Goal: Use online tool/utility: Utilize a website feature to perform a specific function

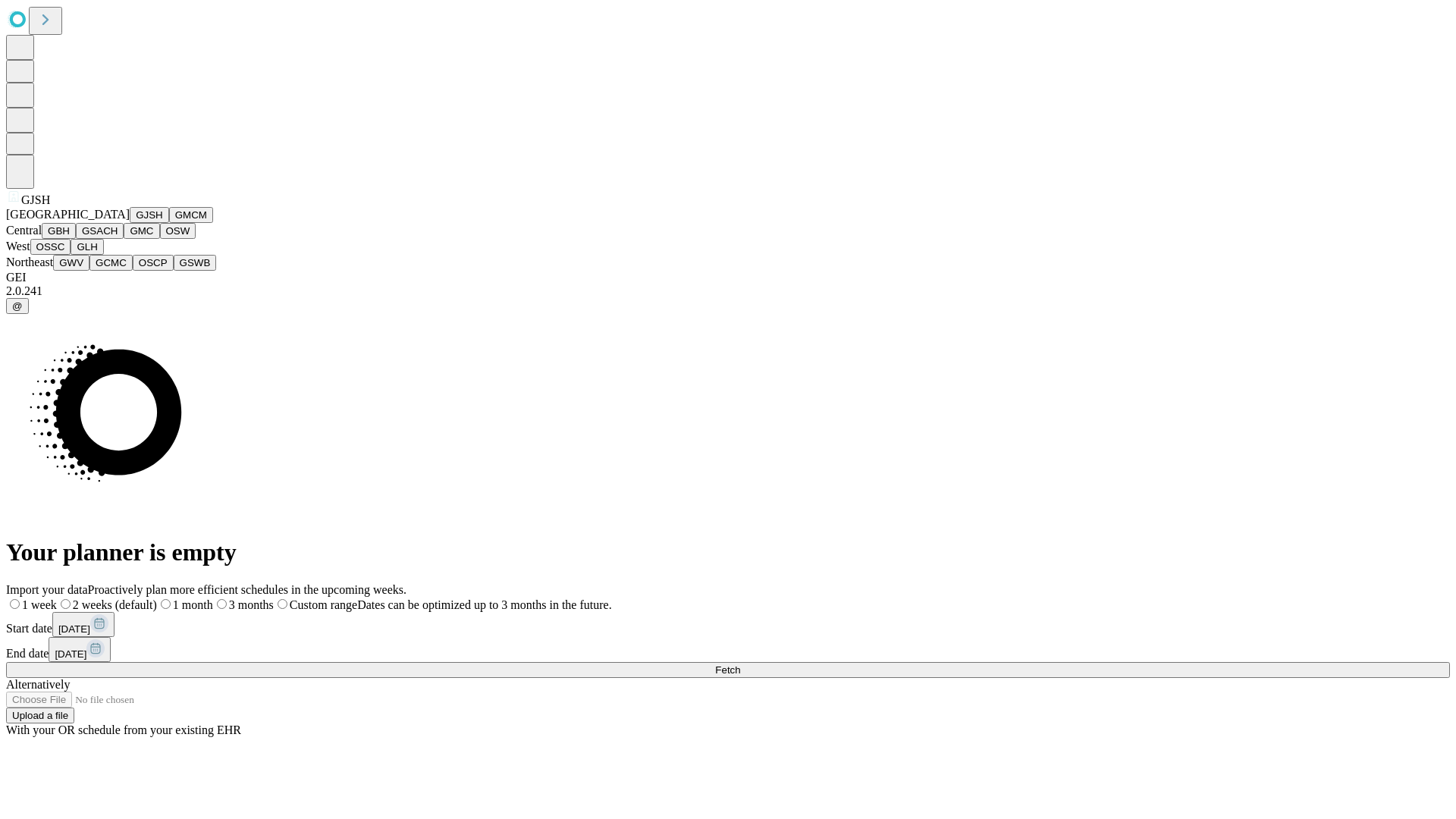
click at [130, 223] on button "GJSH" at bounding box center [149, 215] width 40 height 16
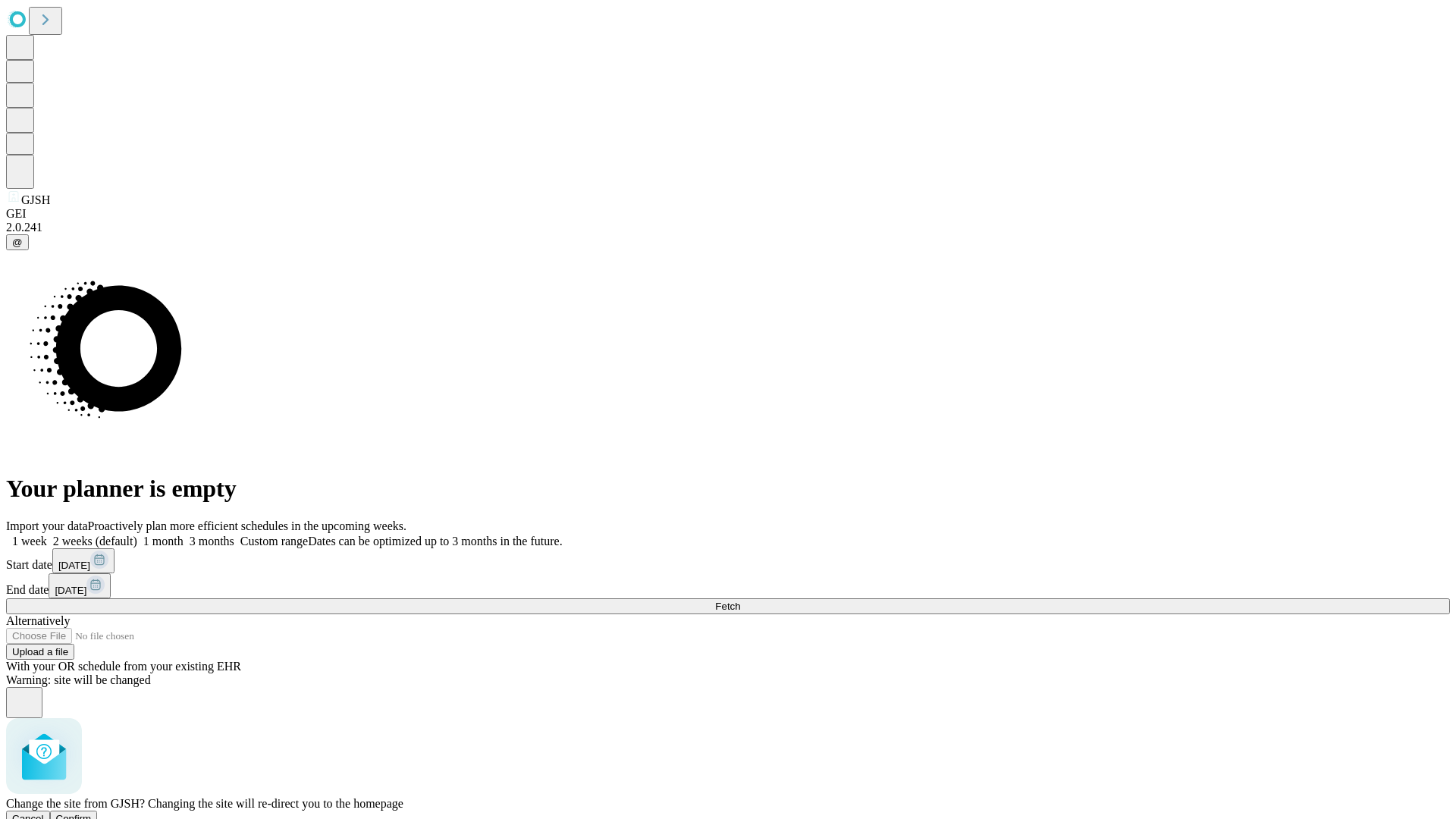
click at [92, 813] on span "Confirm" at bounding box center [74, 818] width 36 height 12
click at [138, 535] on label "2 weeks (default)" at bounding box center [92, 541] width 90 height 13
click at [740, 601] on span "Fetch" at bounding box center [728, 606] width 25 height 12
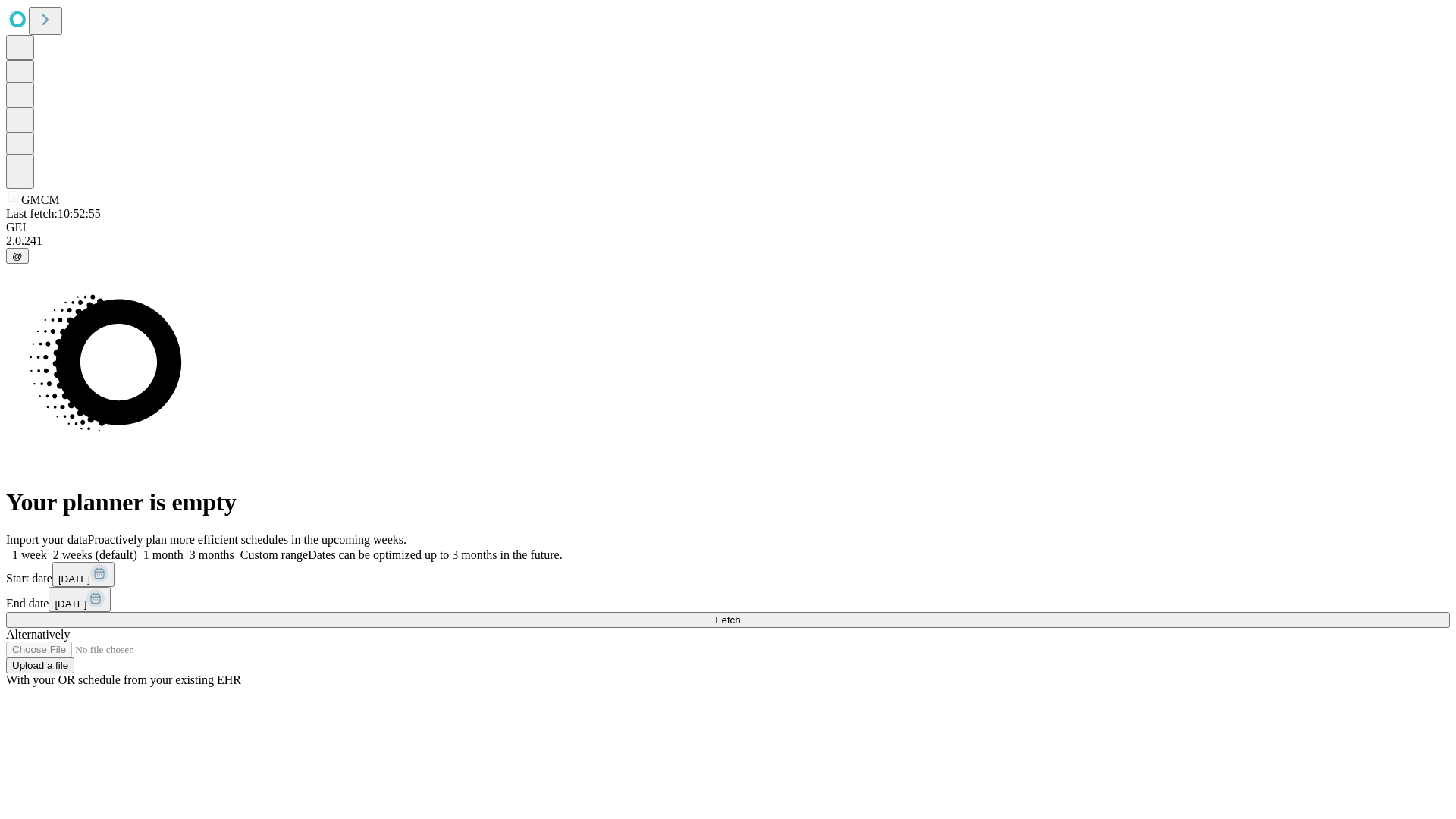
click at [138, 548] on label "2 weeks (default)" at bounding box center [92, 555] width 90 height 13
click at [740, 614] on span "Fetch" at bounding box center [728, 619] width 25 height 12
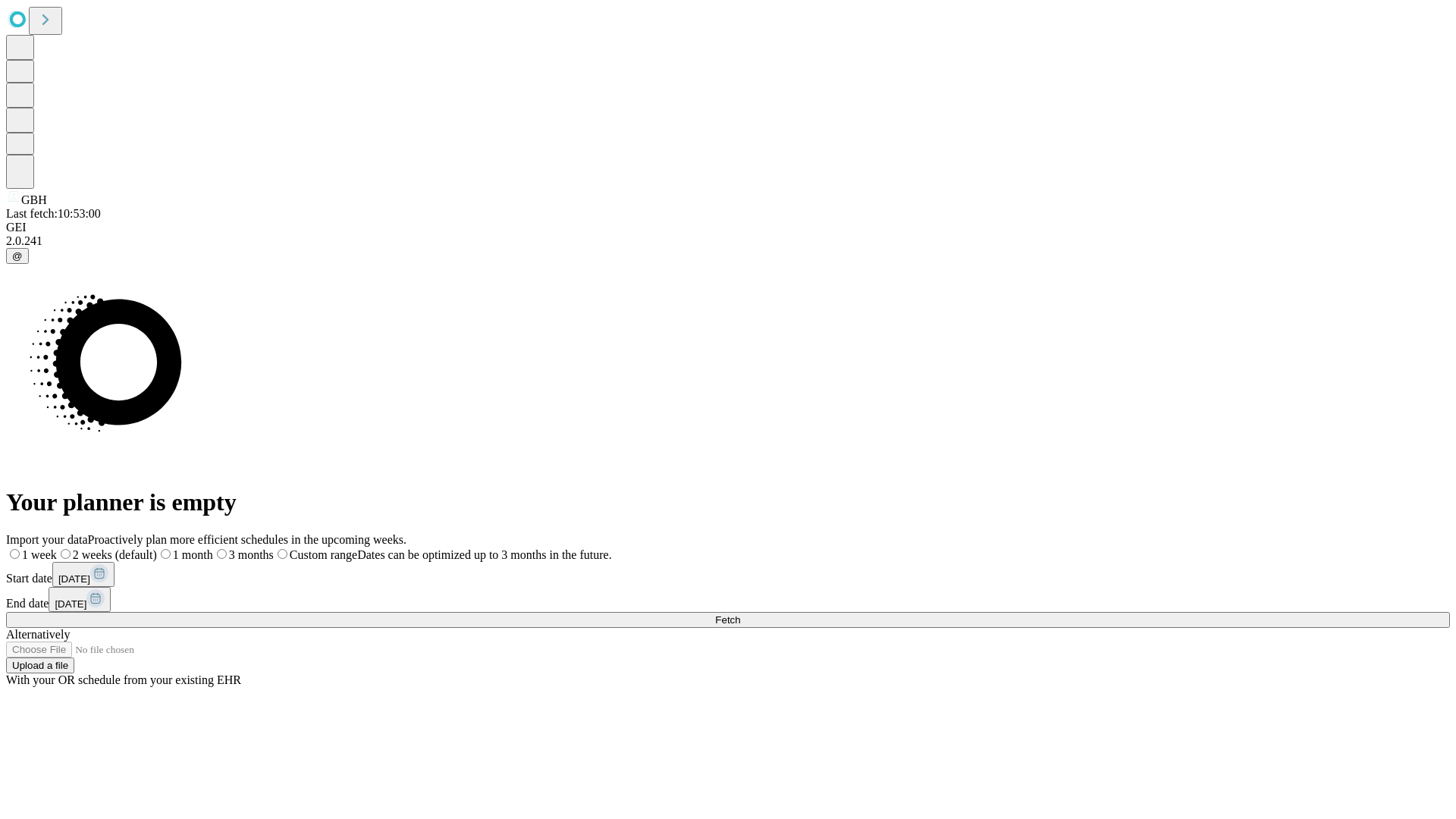
click at [157, 548] on label "2 weeks (default)" at bounding box center [106, 555] width 100 height 13
click at [740, 614] on span "Fetch" at bounding box center [728, 619] width 25 height 12
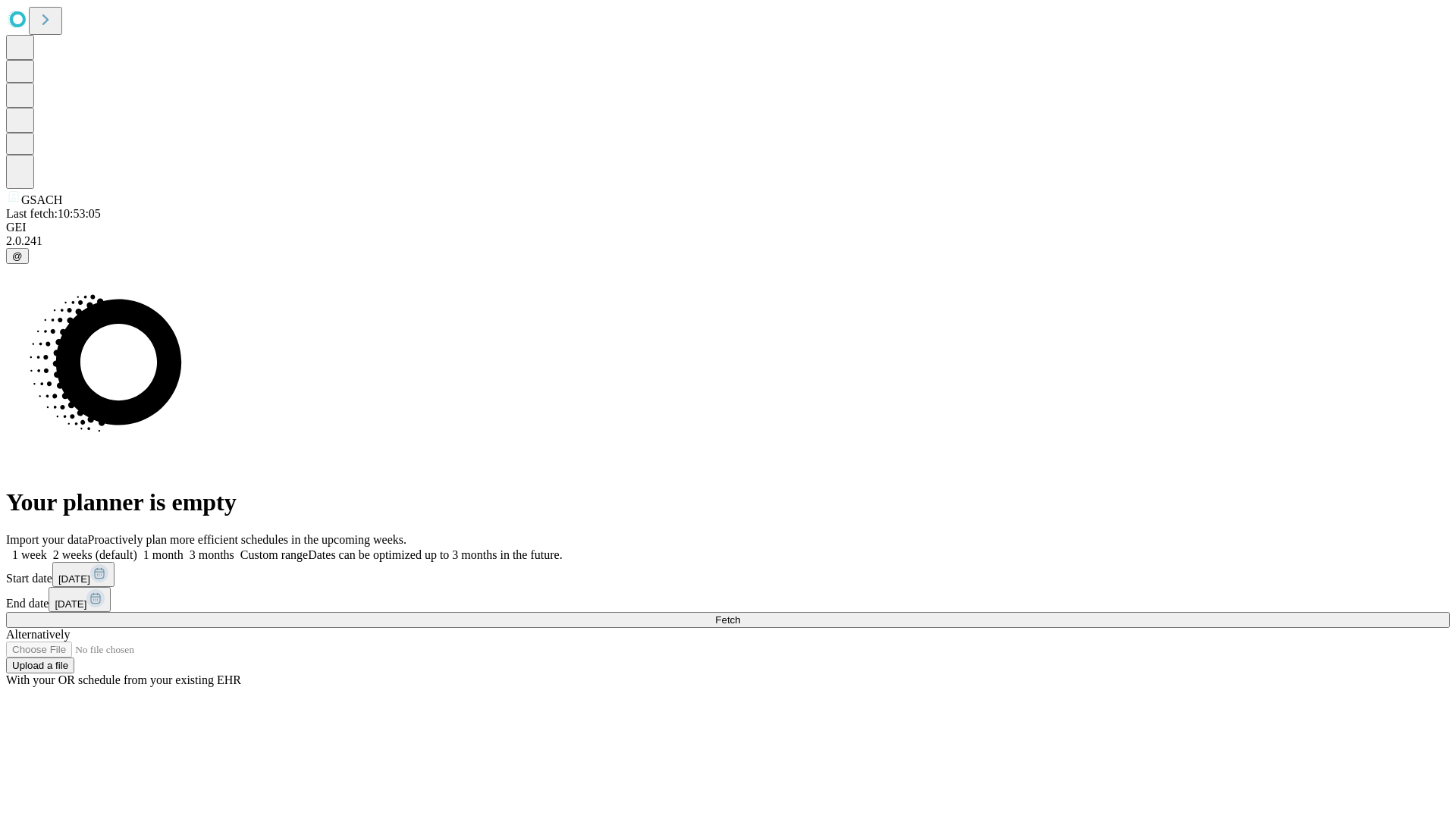
click at [740, 614] on span "Fetch" at bounding box center [728, 619] width 25 height 12
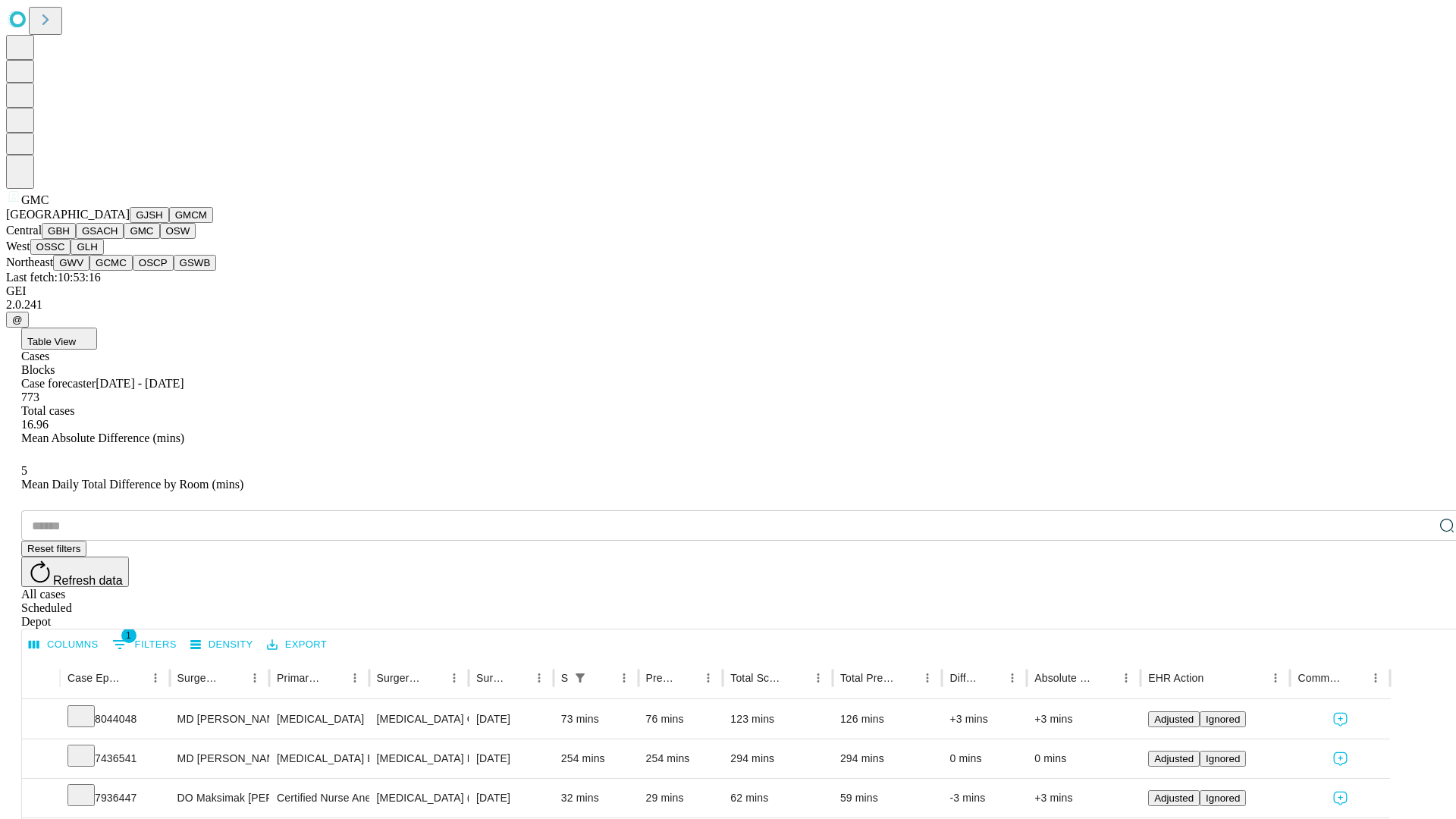
click at [160, 239] on button "OSW" at bounding box center [178, 231] width 36 height 16
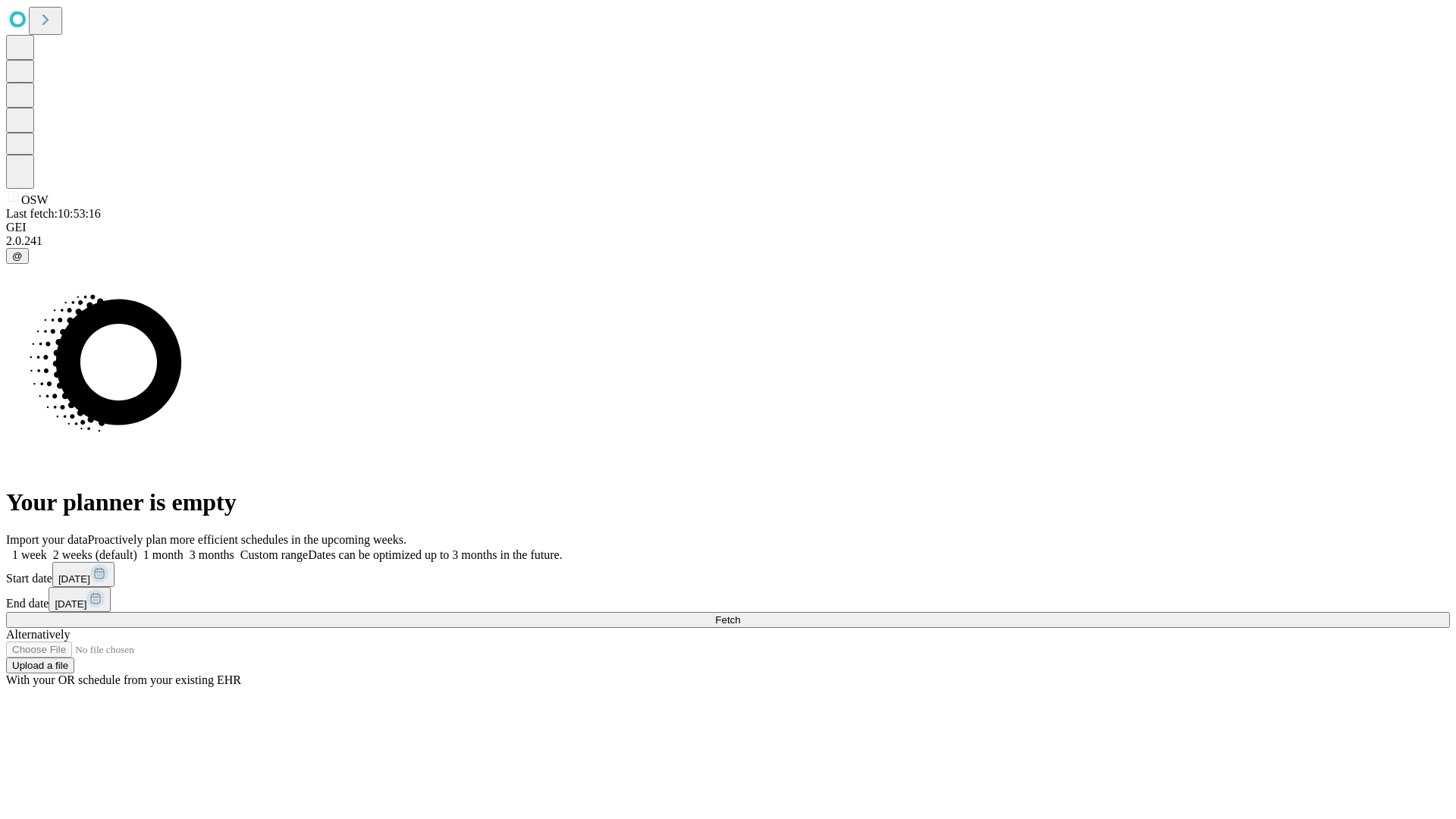
click at [138, 548] on label "2 weeks (default)" at bounding box center [92, 555] width 90 height 13
click at [740, 614] on span "Fetch" at bounding box center [728, 619] width 25 height 12
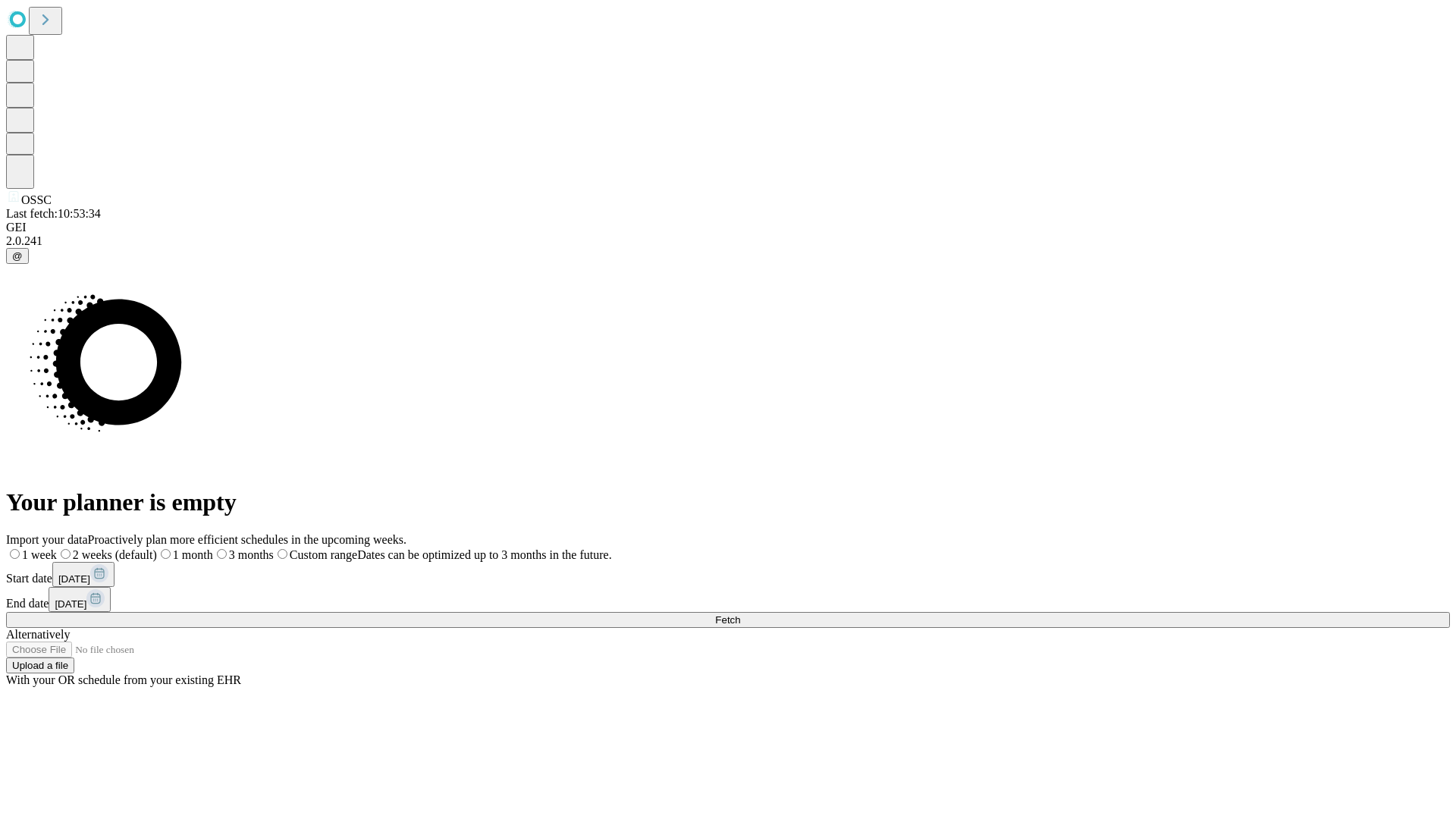
click at [157, 548] on label "2 weeks (default)" at bounding box center [106, 555] width 100 height 13
click at [740, 614] on span "Fetch" at bounding box center [728, 619] width 25 height 12
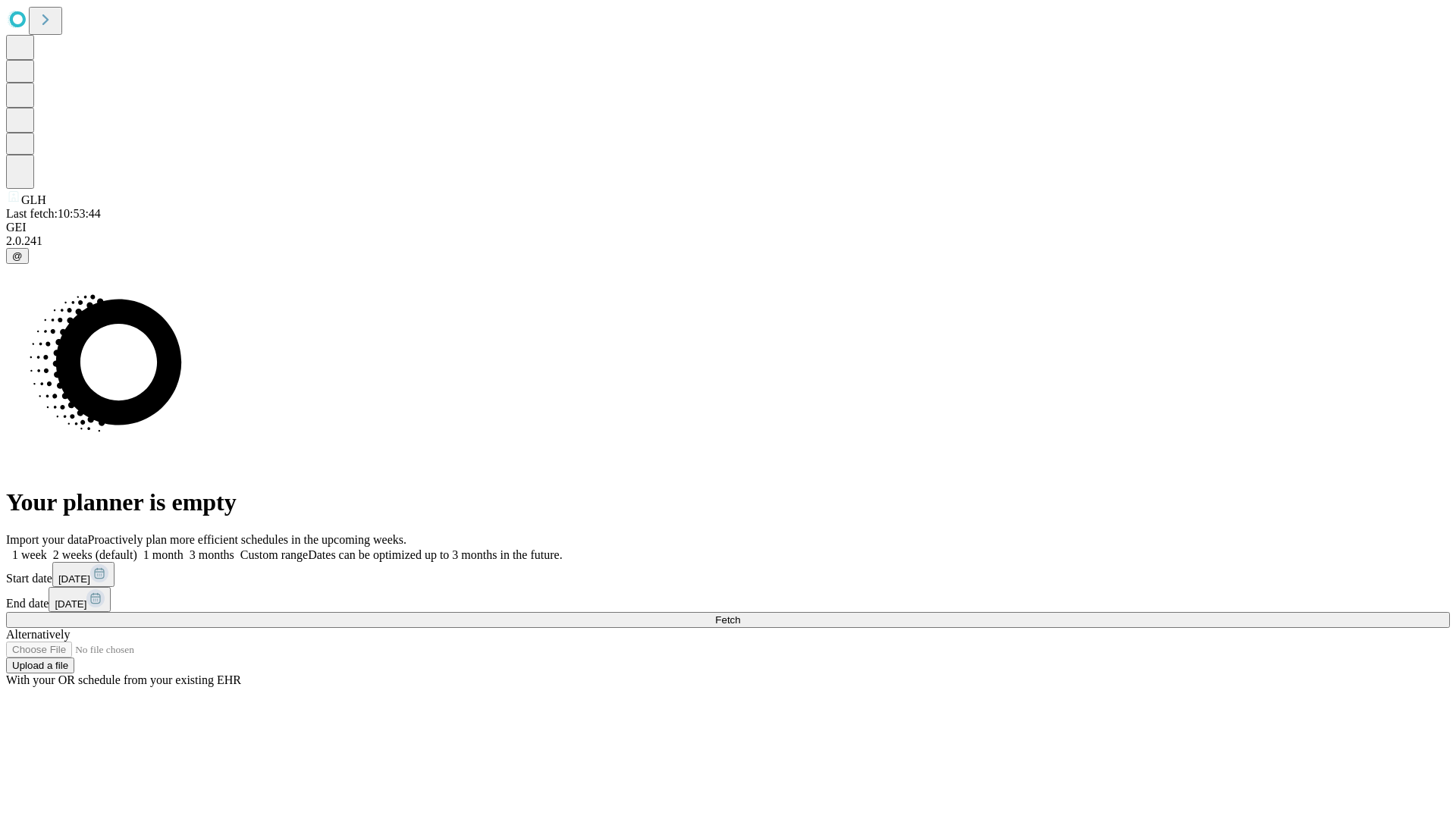
click at [138, 548] on label "2 weeks (default)" at bounding box center [92, 555] width 90 height 13
click at [740, 614] on span "Fetch" at bounding box center [728, 619] width 25 height 12
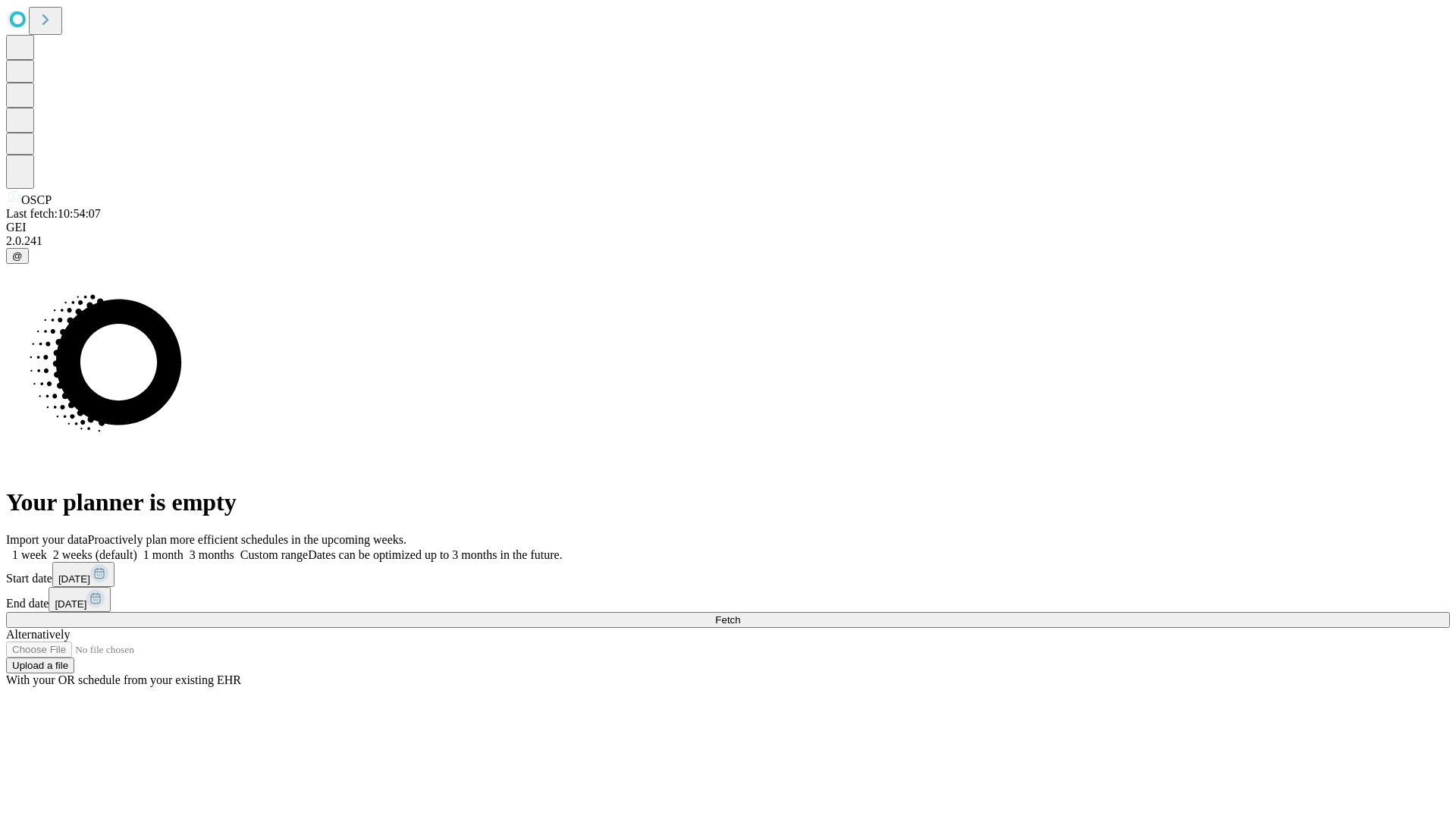
click at [138, 548] on label "2 weeks (default)" at bounding box center [92, 555] width 90 height 13
click at [740, 614] on span "Fetch" at bounding box center [728, 619] width 25 height 12
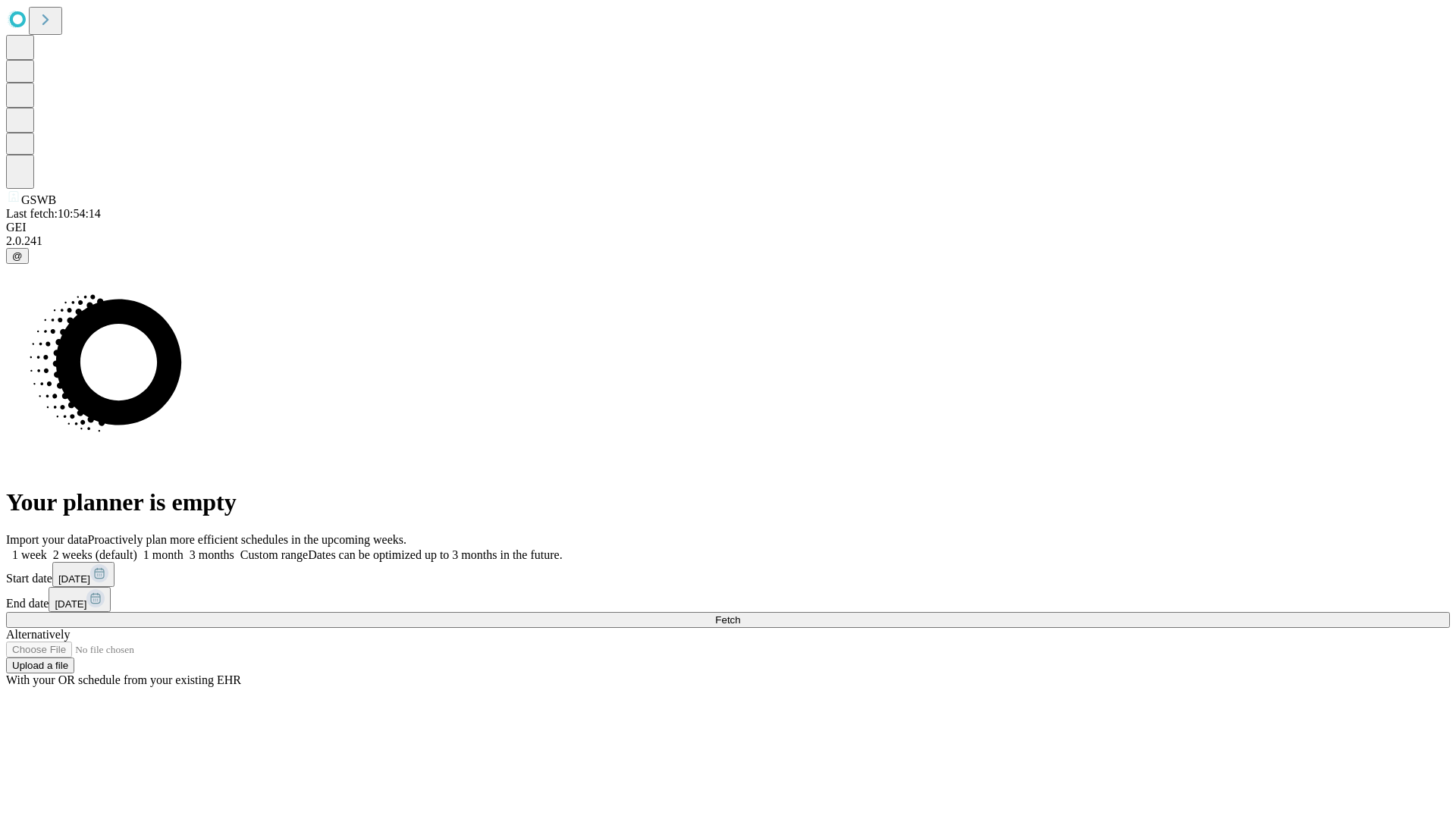
click at [138, 548] on label "2 weeks (default)" at bounding box center [92, 555] width 90 height 13
click at [740, 614] on span "Fetch" at bounding box center [728, 619] width 25 height 12
